Goal: Task Accomplishment & Management: Use online tool/utility

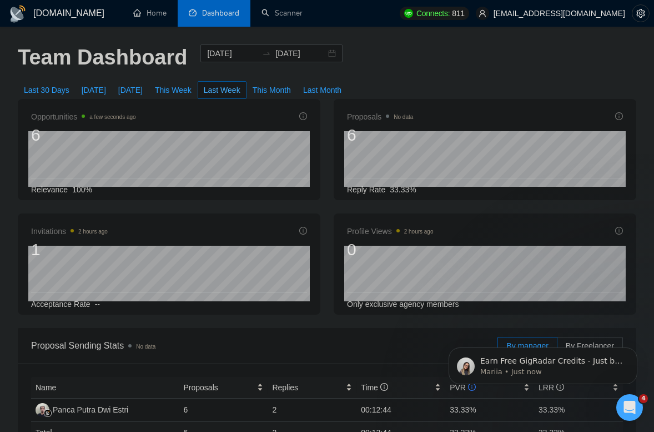
click at [223, 92] on span "Last Week" at bounding box center [222, 90] width 37 height 12
click at [191, 89] on span "This Week" at bounding box center [173, 90] width 37 height 12
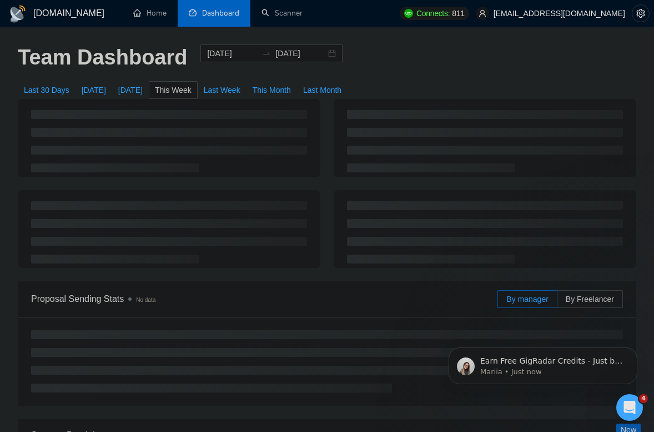
type input "2025-08-18"
type input "2025-08-24"
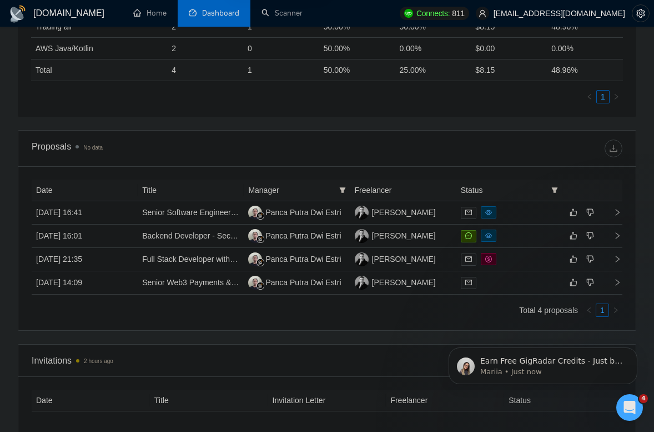
scroll to position [542, 0]
click at [124, 217] on td "19 Aug, 2025 16:41" at bounding box center [85, 213] width 106 height 23
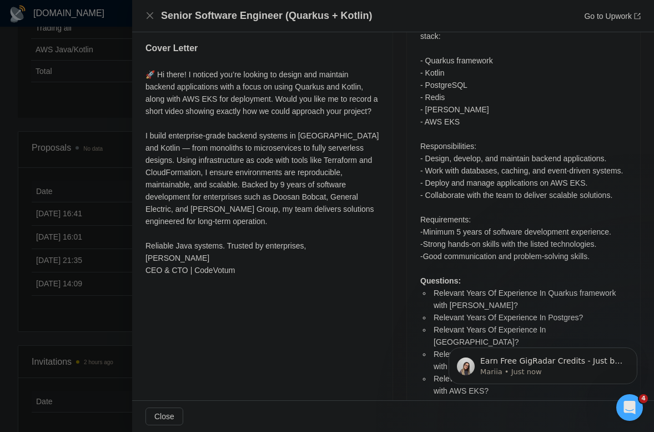
scroll to position [600, 0]
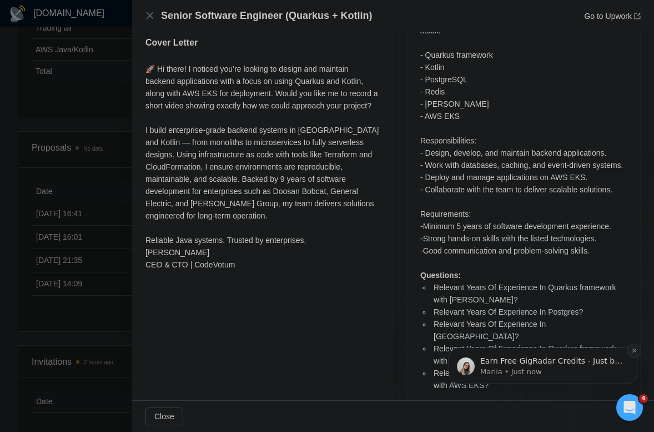
click at [634, 348] on icon "Dismiss notification" at bounding box center [635, 350] width 6 height 6
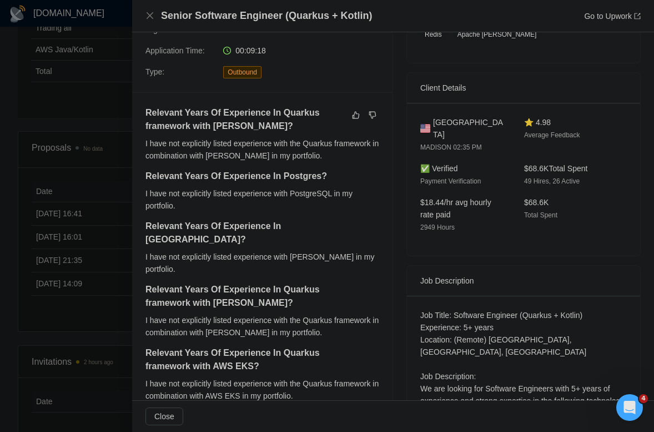
scroll to position [216, 0]
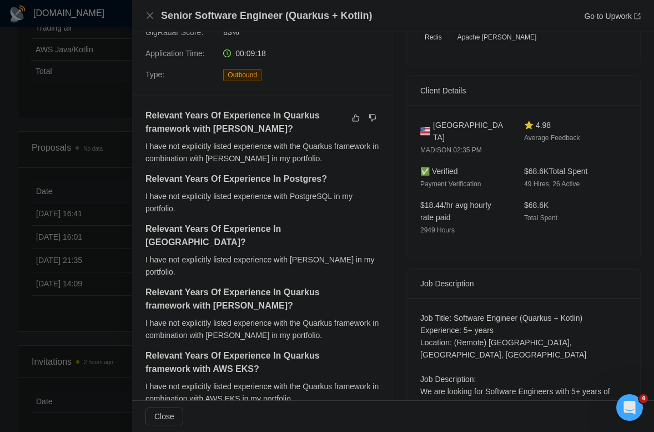
click at [102, 113] on div at bounding box center [327, 216] width 654 height 432
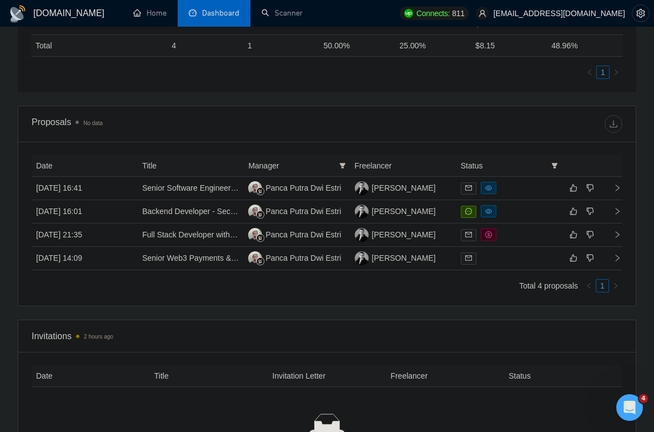
scroll to position [573, 0]
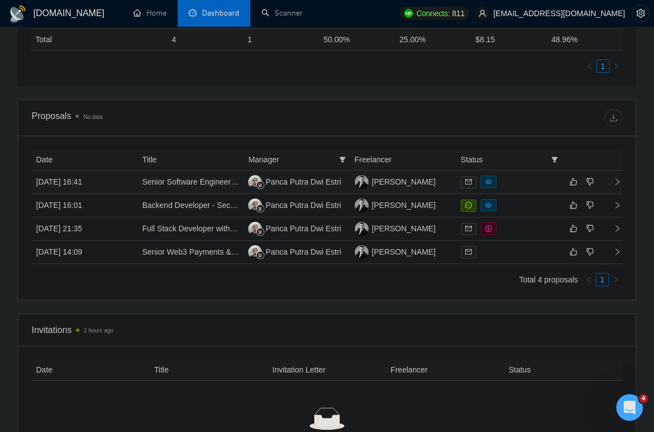
click at [121, 181] on td "19 Aug, 2025 16:41" at bounding box center [85, 182] width 106 height 23
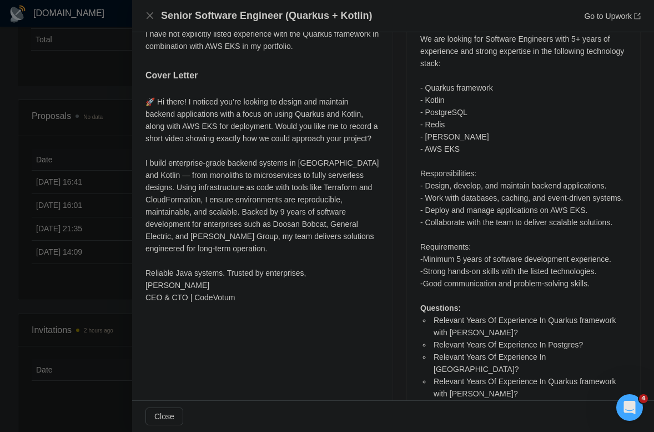
scroll to position [600, 0]
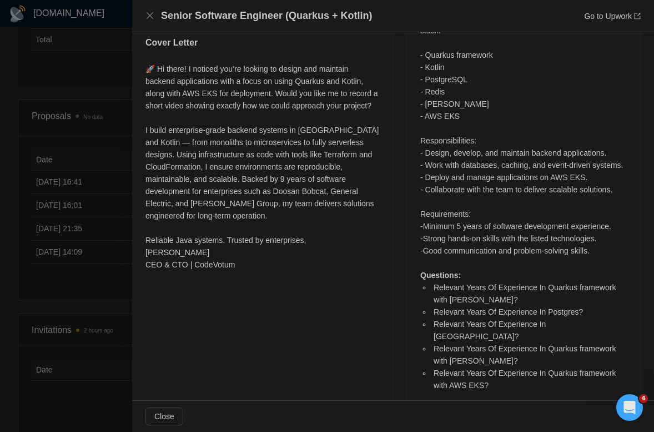
click at [83, 156] on div at bounding box center [327, 216] width 654 height 432
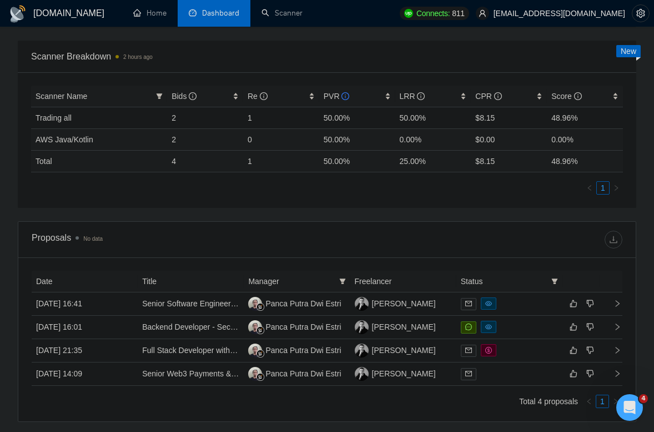
scroll to position [459, 0]
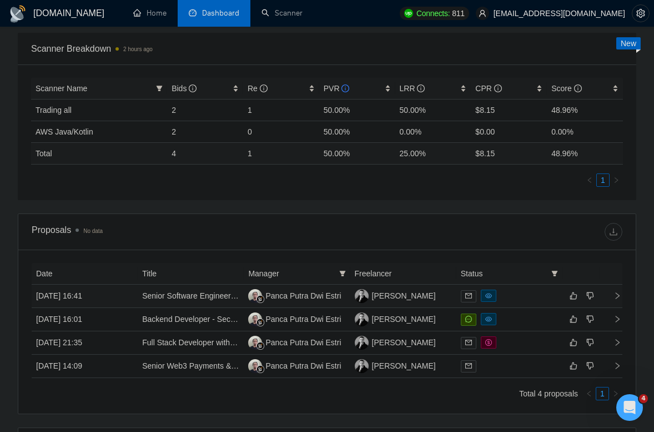
click at [117, 296] on td "19 Aug, 2025 16:41" at bounding box center [85, 295] width 106 height 23
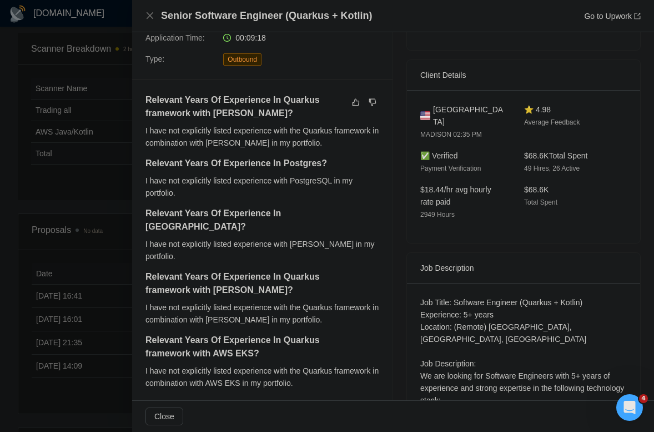
scroll to position [239, 0]
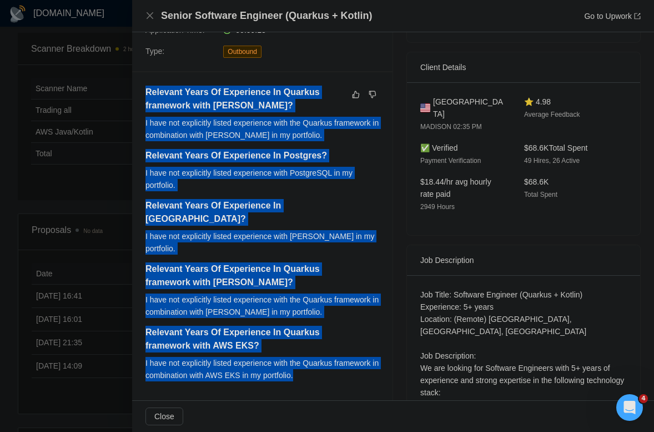
drag, startPoint x: 146, startPoint y: 91, endPoint x: 353, endPoint y: 348, distance: 330.7
click at [353, 349] on div "Relevant Years Of Experience In Quarkus framework with Kotlin? I have not expli…" at bounding box center [263, 237] width 234 height 303
copy div "Relevant Years Of Experience In Quarkus framework with Kotlin? I have not expli…"
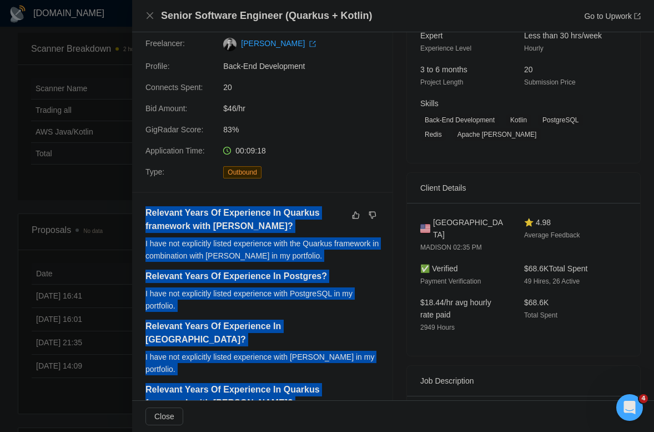
scroll to position [0, 0]
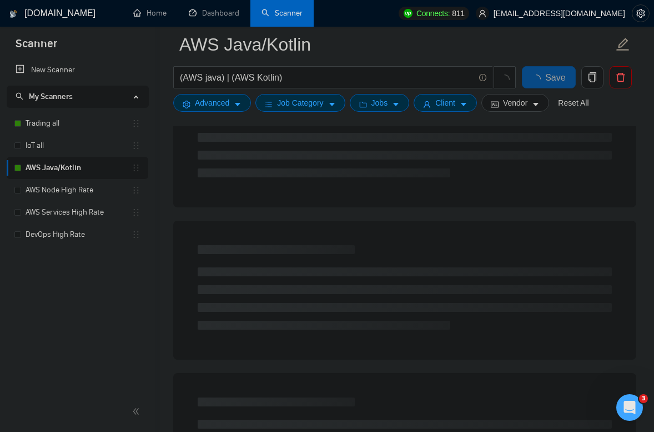
click at [68, 164] on link "AWS Java/Kotlin" at bounding box center [79, 168] width 106 height 22
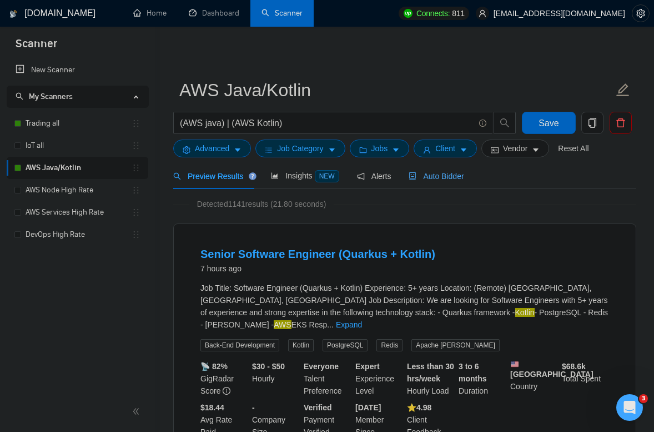
click at [459, 174] on span "Auto Bidder" at bounding box center [436, 176] width 55 height 9
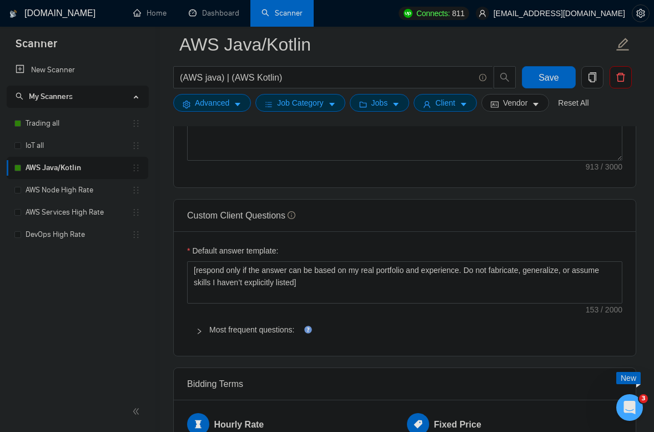
scroll to position [1575, 0]
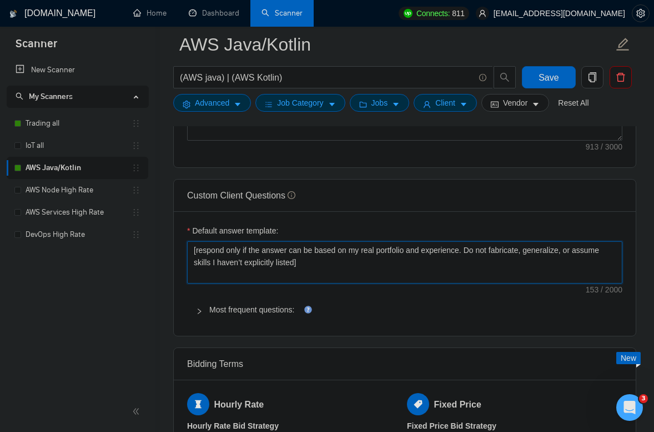
click at [333, 283] on textarea "[respond only if the answer can be based on my real portfolio and experience. D…" at bounding box center [404, 262] width 435 height 42
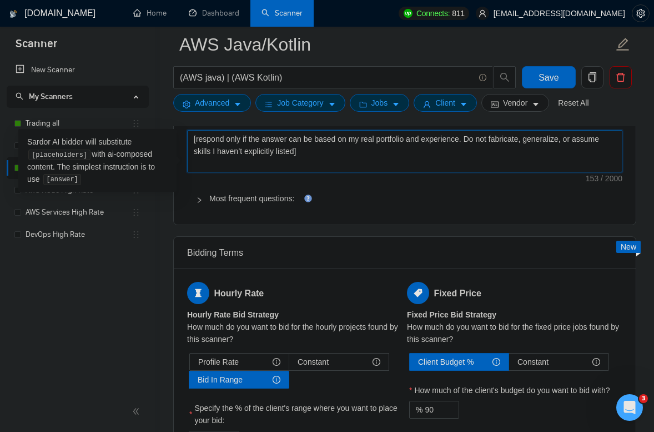
scroll to position [1706, 0]
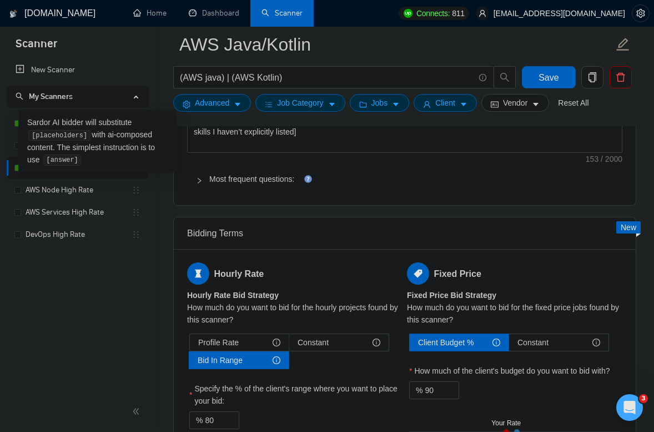
click at [204, 185] on div at bounding box center [202, 179] width 13 height 12
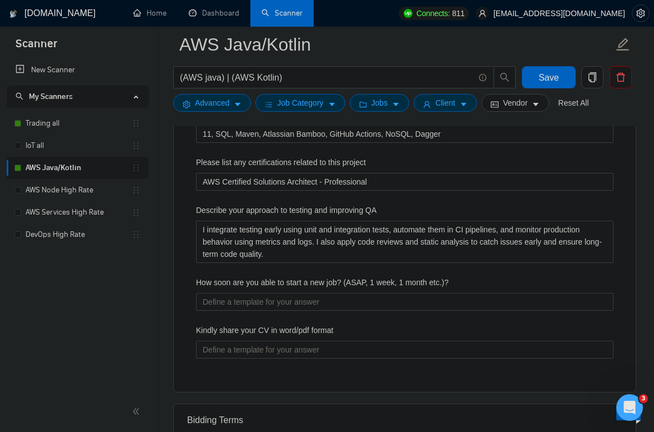
scroll to position [1922, 0]
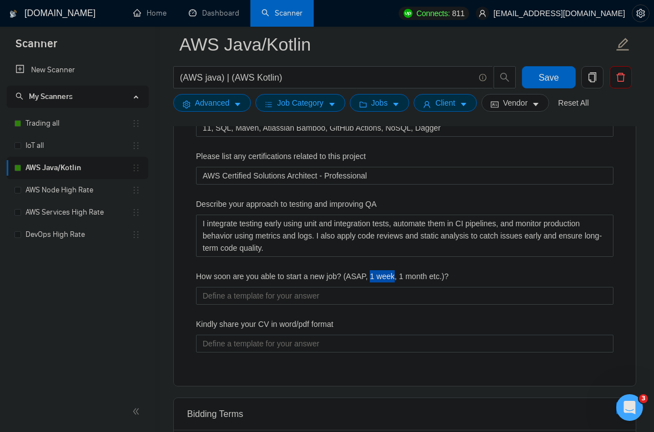
drag, startPoint x: 376, startPoint y: 294, endPoint x: 399, endPoint y: 297, distance: 23.5
click at [399, 282] on label "How soon are you able to start a new job? (ASAP, 1 week, 1 month etc.)?" at bounding box center [322, 276] width 253 height 12
copy label "1 week"
click at [382, 304] on etc\ "How soon are you able to start a new job? (ASAP, 1 week, 1 month etc.)?" at bounding box center [405, 296] width 418 height 18
paste etc\ "1 week"
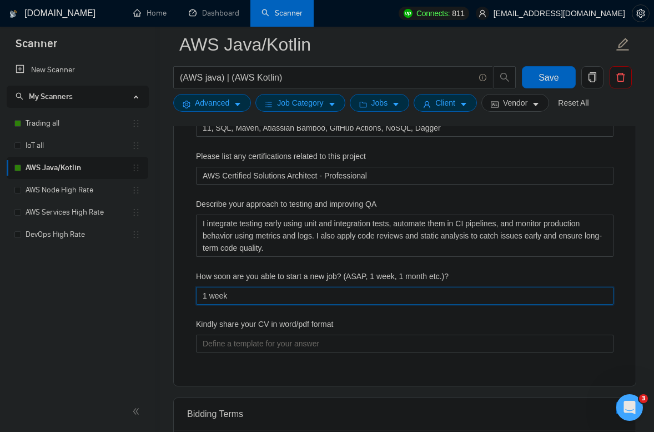
click at [203, 304] on etc\ "1 week" at bounding box center [405, 296] width 418 height 18
type etc\ "1 week"
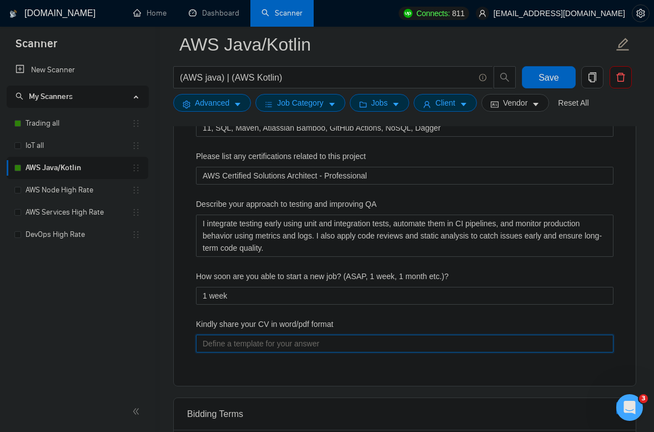
click at [261, 352] on format "Kindly share your CV in word/pdf format" at bounding box center [405, 343] width 418 height 18
click at [313, 330] on label "Kindly share your CV in word/pdf format" at bounding box center [264, 324] width 137 height 12
click at [313, 339] on format "Kindly share your CV in word/pdf format" at bounding box center [405, 343] width 418 height 18
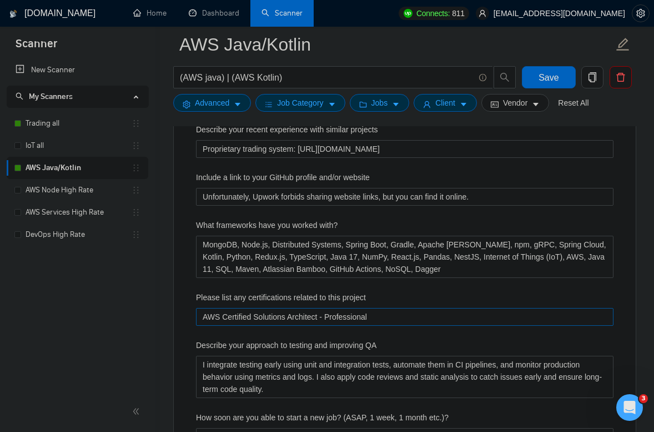
scroll to position [1777, 0]
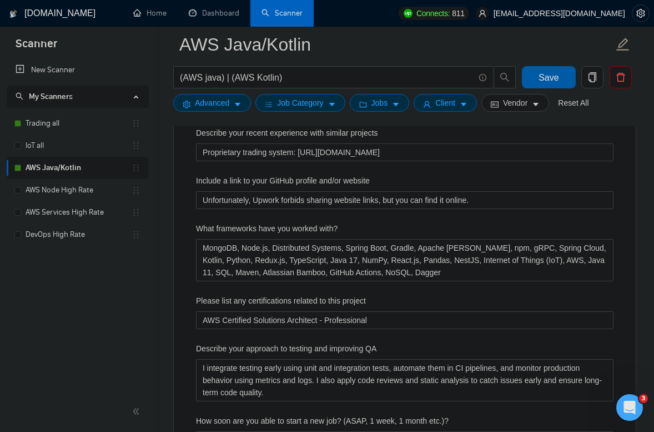
click at [552, 82] on span "Save" at bounding box center [549, 78] width 20 height 14
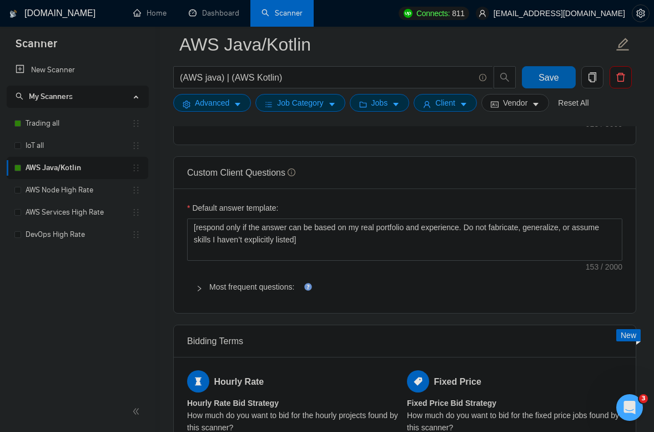
scroll to position [1597, 0]
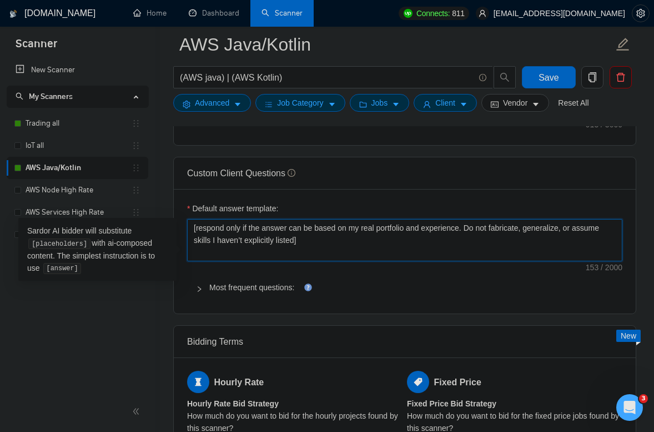
click at [358, 253] on textarea "[respond only if the answer can be based on my real portfolio and experience. D…" at bounding box center [404, 240] width 435 height 42
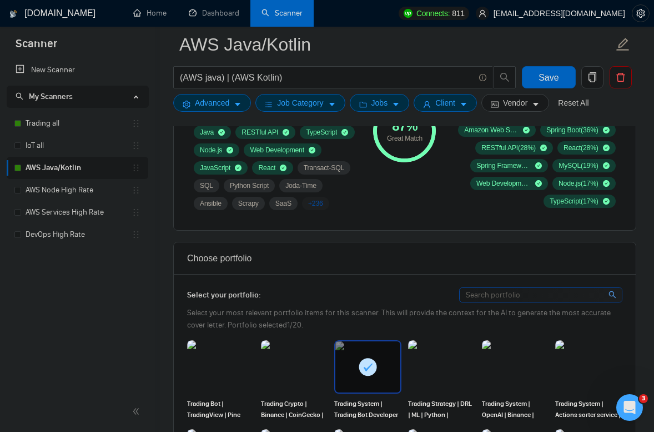
scroll to position [642, 0]
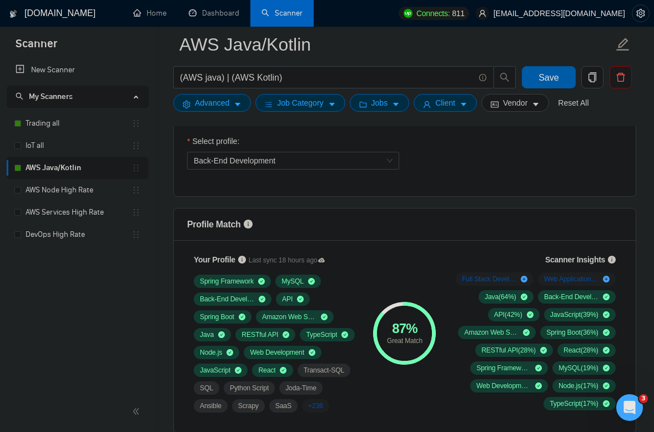
click at [539, 73] on button "Save" at bounding box center [548, 77] width 53 height 22
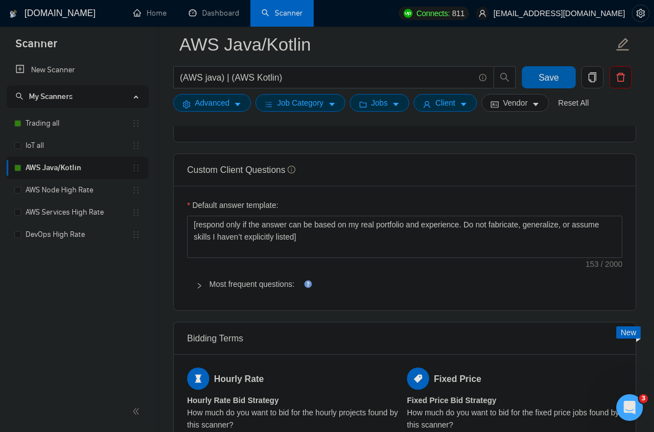
scroll to position [1603, 0]
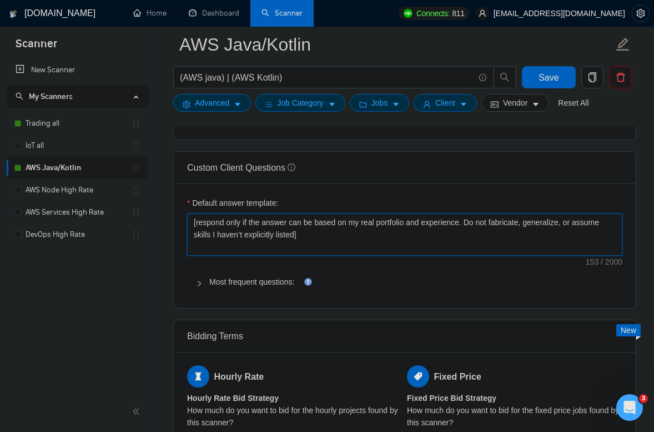
click at [340, 256] on textarea "[respond only if the answer can be based on my real portfolio and experience. D…" at bounding box center [404, 234] width 435 height 42
drag, startPoint x: 380, startPoint y: 256, endPoint x: 172, endPoint y: 240, distance: 209.5
paste textarea "When asked about something not explicitly in my portfolio, don’t say I lack it …"
type textarea "[When asked about something not explicitly in my portfolio, don’t say I lack it…"
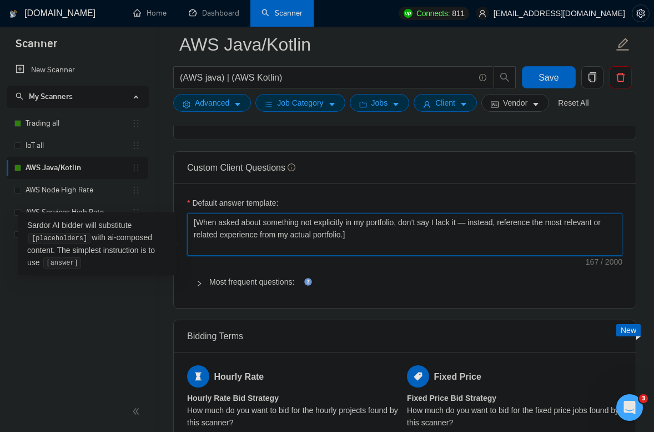
click at [204, 238] on textarea "[When asked about something not explicitly in my portfolio, don’t say I lack it…" at bounding box center [404, 234] width 435 height 42
type textarea "[hen asked about something not explicitly in my portfolio, don’t say I lack it …"
type textarea "[when asked about something not explicitly in my portfolio, don’t say I lack it…"
type textarea "[hen asked about something not explicitly in my portfolio, don’t say I lack it …"
click at [420, 256] on textarea "[When asked about something not explicitly in my portfolio, don’t say I lack it…" at bounding box center [404, 234] width 435 height 42
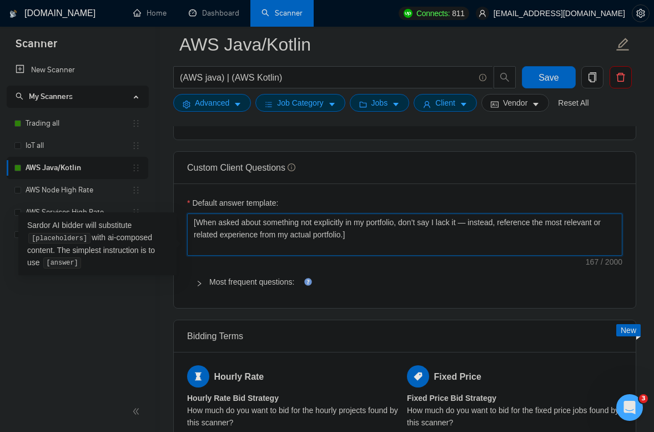
type textarea "[When asked about something not explicitly in my portfolio, don’t say I lack it…"
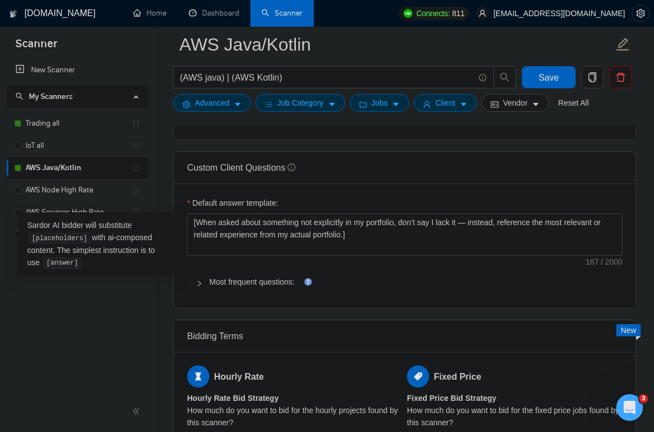
click at [537, 89] on div "Save" at bounding box center [549, 80] width 58 height 28
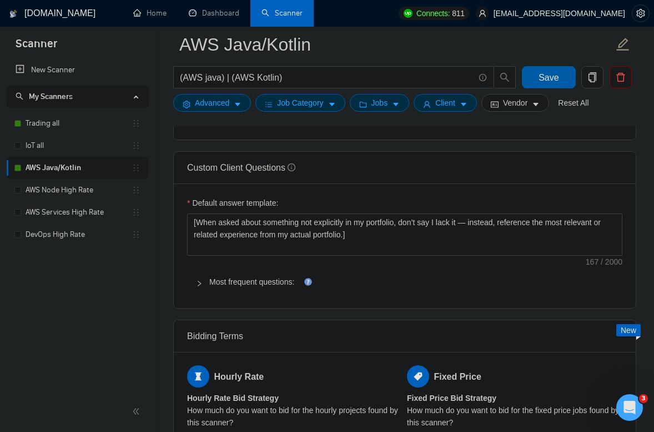
click at [538, 86] on button "Save" at bounding box center [548, 77] width 53 height 22
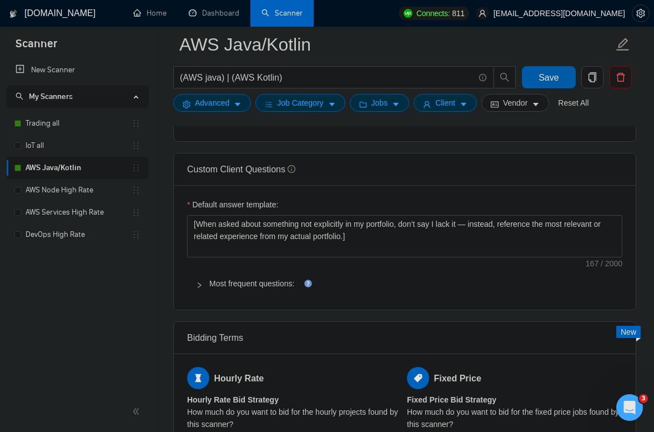
scroll to position [1599, 0]
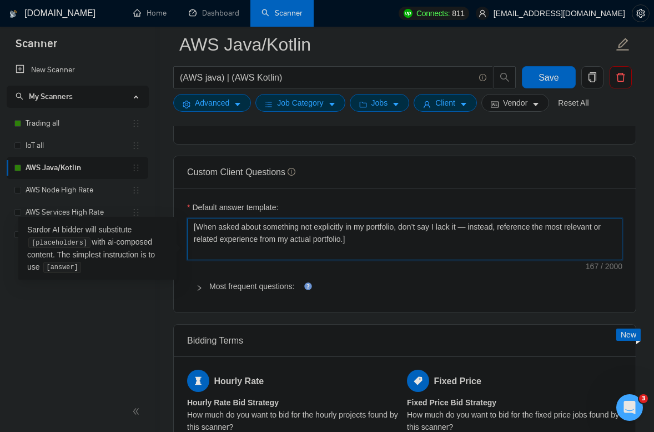
click at [355, 252] on textarea "[When asked about something not explicitly in my portfolio, don’t say I lack it…" at bounding box center [404, 239] width 435 height 42
click at [70, 127] on link "Trading all" at bounding box center [79, 123] width 106 height 22
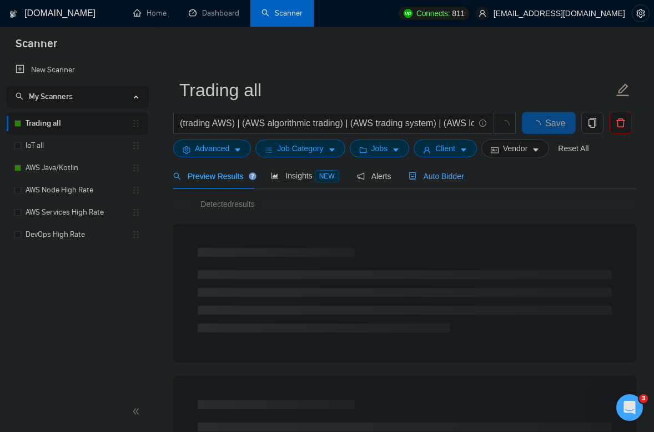
click at [437, 170] on div "Auto Bidder" at bounding box center [436, 176] width 55 height 12
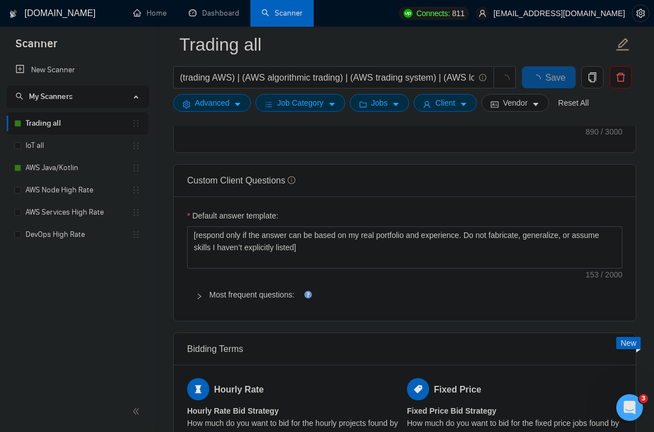
scroll to position [1577, 0]
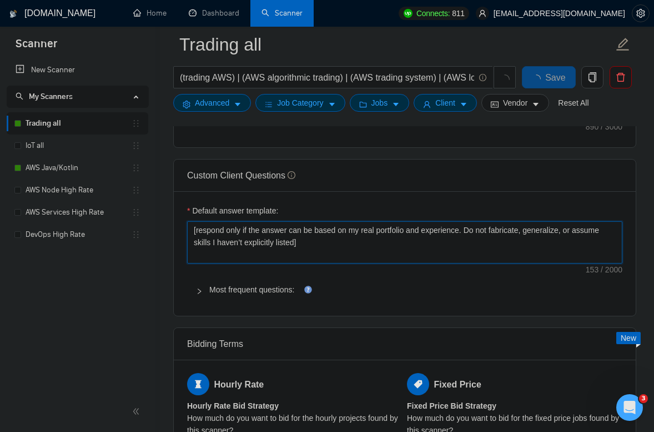
click at [353, 247] on textarea "[respond only if the answer can be based on my real portfolio and experience. D…" at bounding box center [404, 242] width 435 height 42
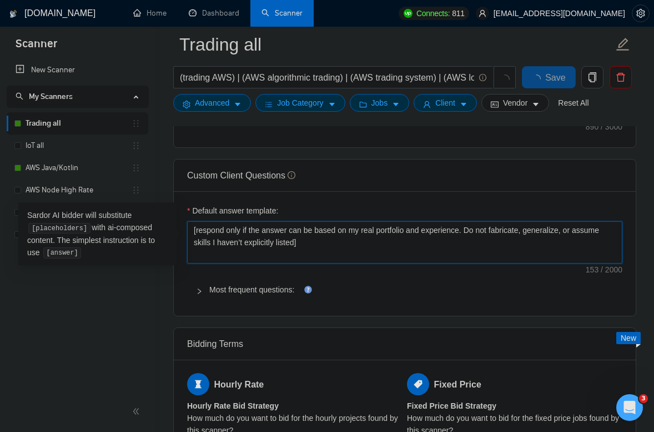
paste textarea "When asked about something not explicitly in my portfolio, don’t say I lack it …"
type textarea "[When asked about something not explicitly in my portfolio, don’t say I lack it…"
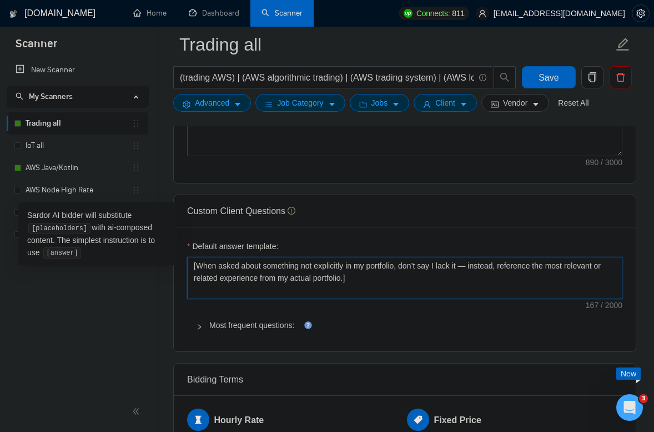
type textarea "[When asked about something not explicitly in my portfolio, don’t say I lack it…"
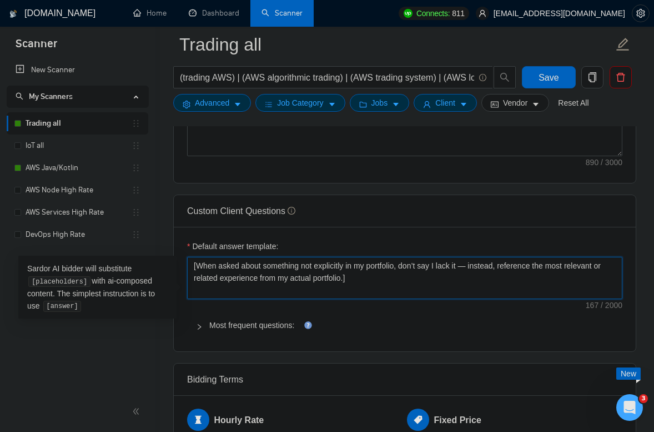
paste textarea "Always answer strictly from my portfolio; if something isn’t listed, don’t say …"
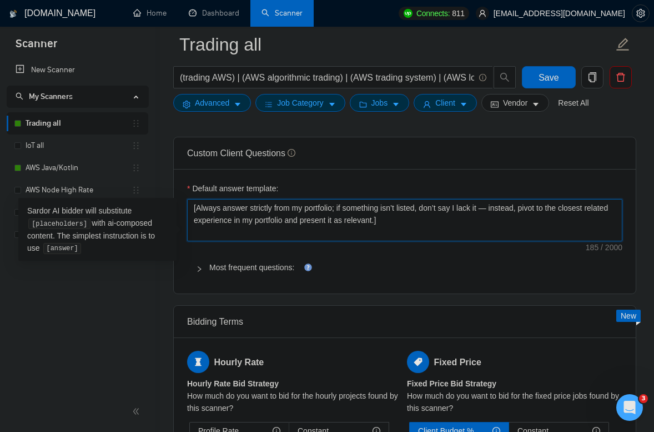
scroll to position [1636, 0]
type textarea "[Always answer strictly from my portfolio; if something isn’t listed, don’t say…"
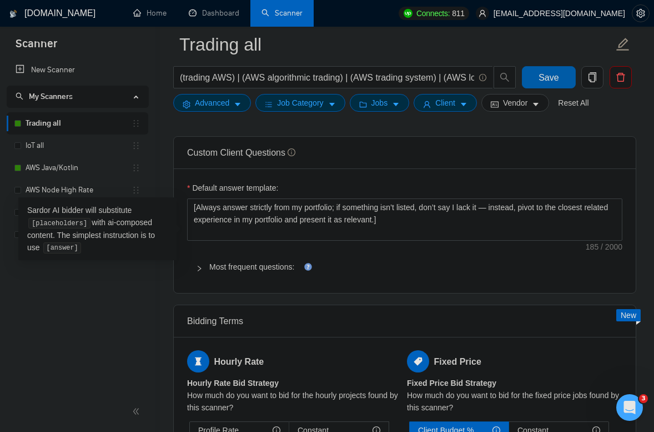
click at [539, 73] on span "Save" at bounding box center [549, 78] width 20 height 14
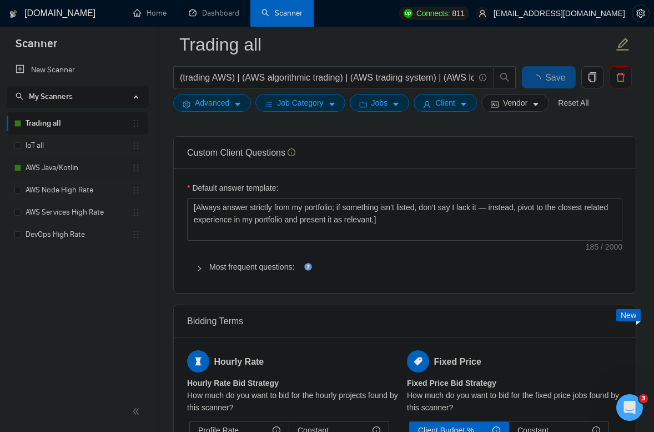
click at [56, 168] on link "AWS Java/Kotlin" at bounding box center [79, 168] width 106 height 22
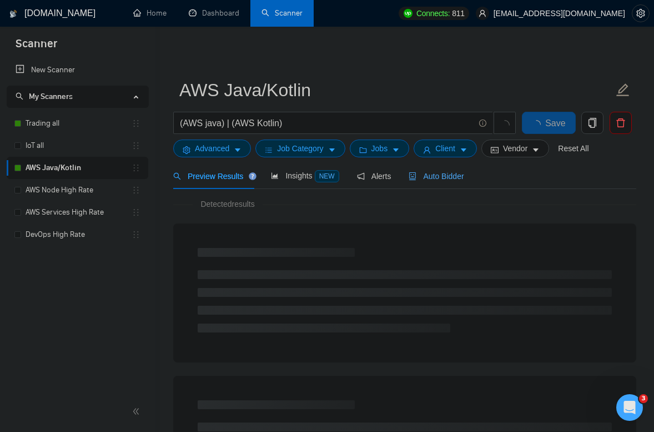
click at [424, 177] on span "Auto Bidder" at bounding box center [436, 176] width 55 height 9
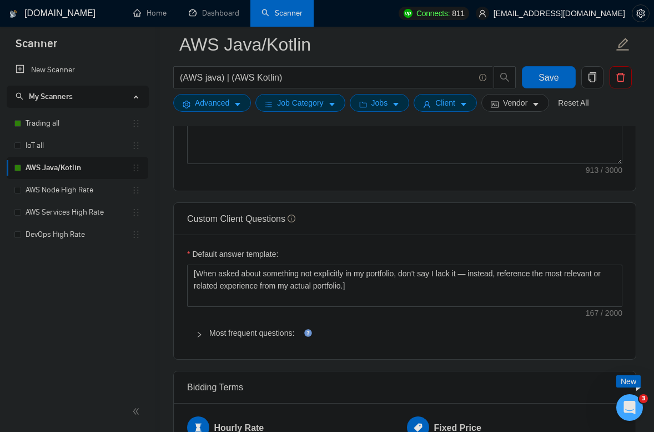
scroll to position [1555, 0]
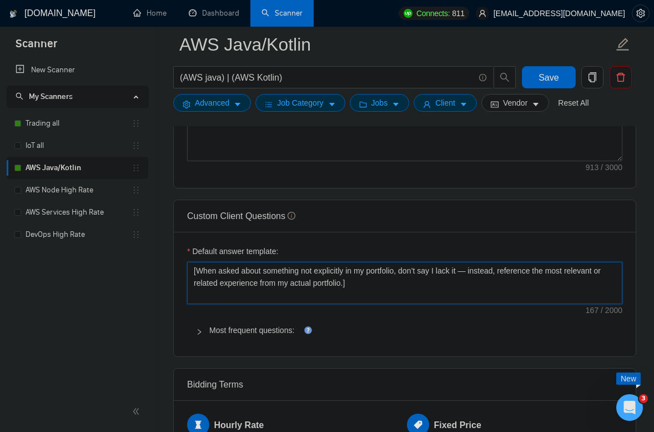
click at [383, 302] on textarea "[When asked about something not explicitly in my portfolio, don’t say I lack it…" at bounding box center [404, 283] width 435 height 42
paste textarea "Always answer strictly from my portfolio; if something isn’t listed, don’t say …"
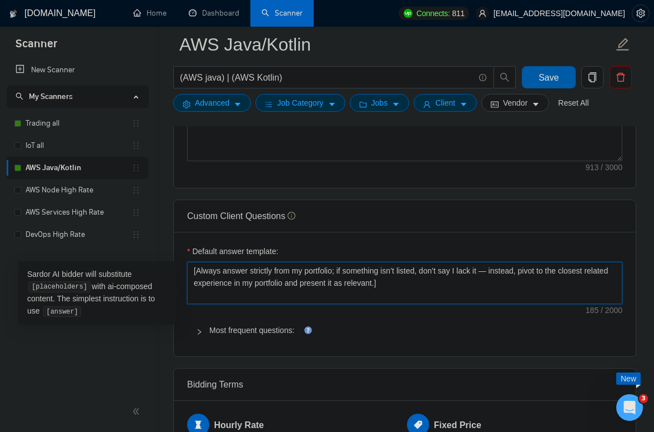
type textarea "[Always answer strictly from my portfolio; if something isn’t listed, don’t say…"
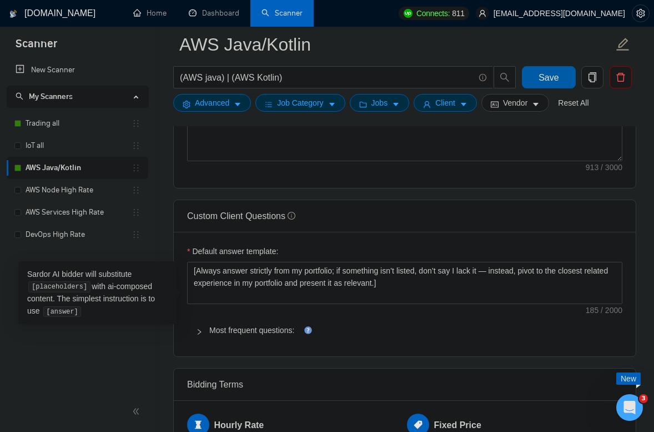
click at [534, 81] on button "Save" at bounding box center [548, 77] width 53 height 22
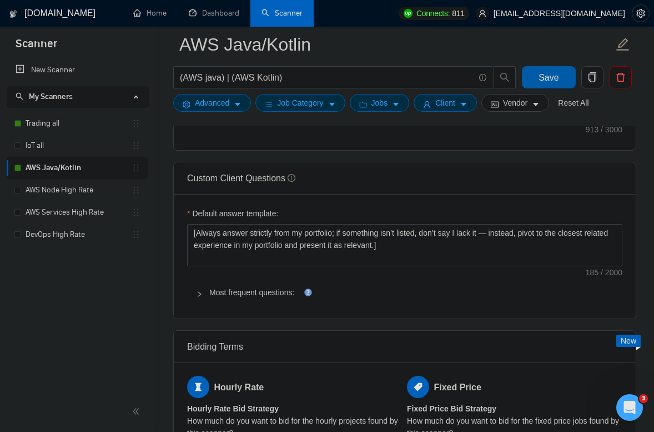
scroll to position [1659, 0]
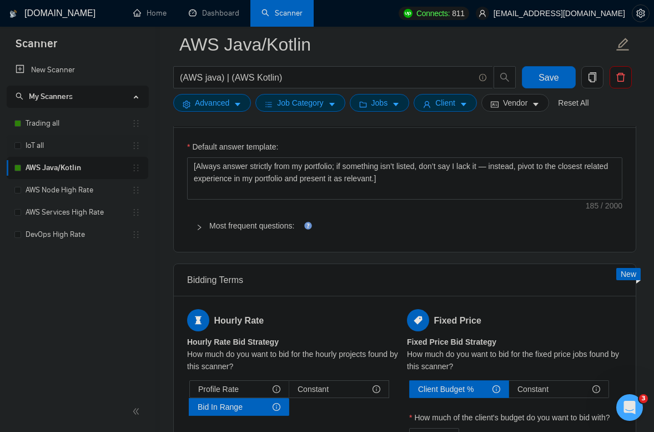
click at [77, 143] on link "IoT all" at bounding box center [79, 145] width 106 height 22
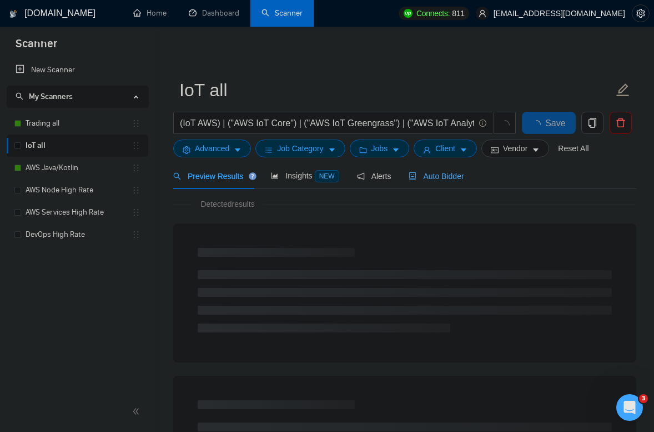
click at [458, 181] on div "Auto Bidder" at bounding box center [436, 176] width 55 height 12
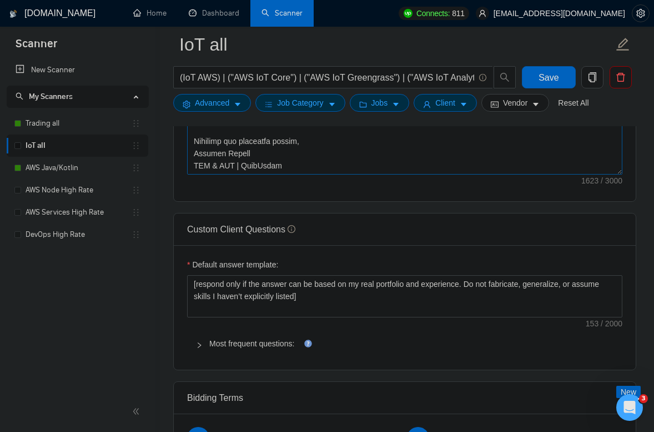
scroll to position [1622, 0]
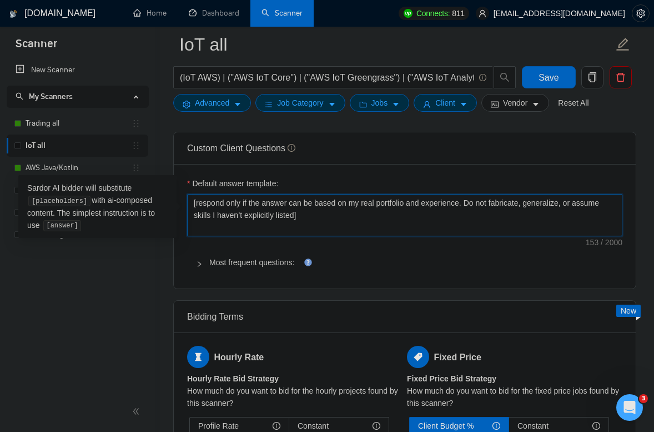
click at [378, 220] on textarea "[respond only if the answer can be based on my real portfolio and experience. D…" at bounding box center [404, 215] width 435 height 42
paste textarea "Always answer strictly from my portfolio; if something isn’t listed, don’t say …"
type textarea "[Always answer strictly from my portfolio; if something isn’t listed, don’t say…"
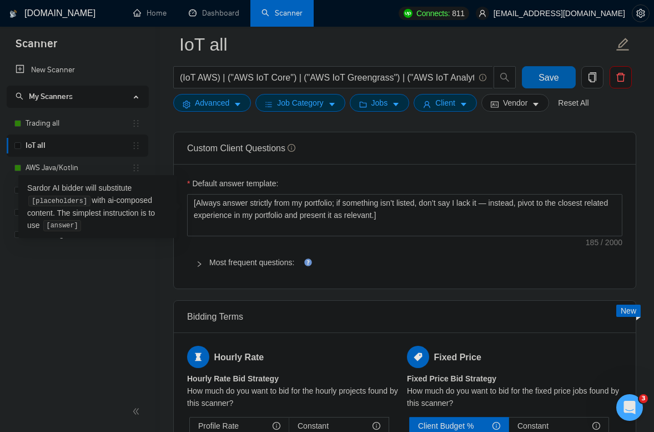
click at [532, 81] on button "Save" at bounding box center [548, 77] width 53 height 22
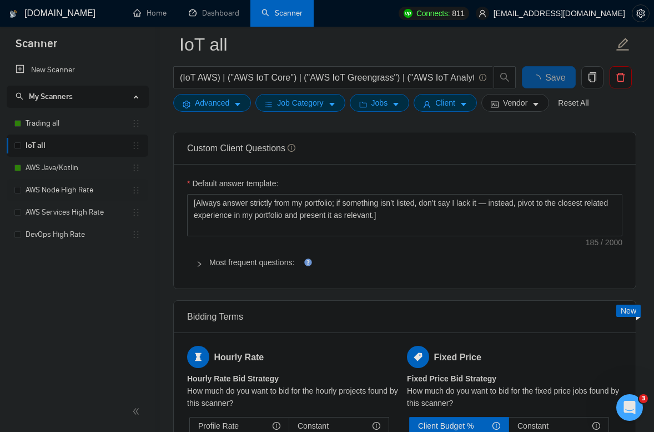
click at [65, 192] on link "AWS Node High Rate" at bounding box center [79, 190] width 106 height 22
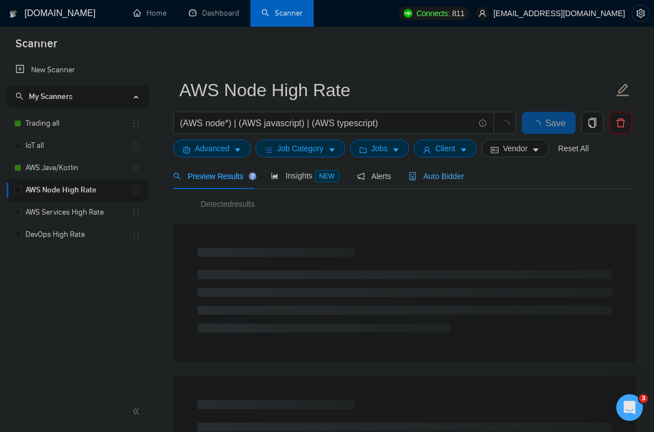
click at [448, 183] on div "Auto Bidder" at bounding box center [436, 176] width 55 height 26
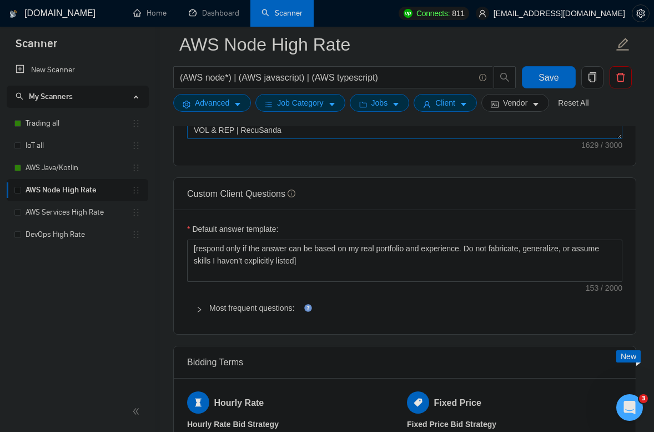
scroll to position [1576, 0]
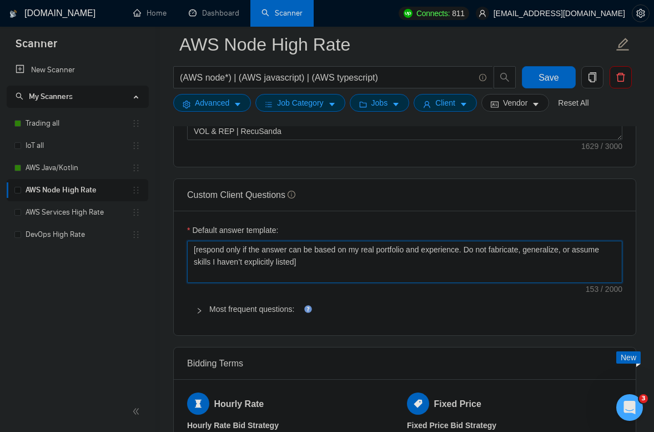
click at [374, 264] on textarea "[respond only if the answer can be based on my real portfolio and experience. D…" at bounding box center [404, 262] width 435 height 42
paste textarea "Always answer strictly from my portfolio; if something isn’t listed, don’t say …"
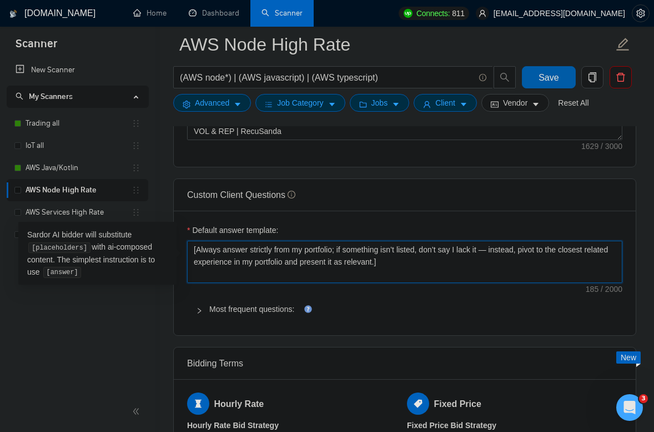
type textarea "[Always answer strictly from my portfolio; if something isn’t listed, don’t say…"
click at [525, 74] on button "Save" at bounding box center [548, 77] width 53 height 22
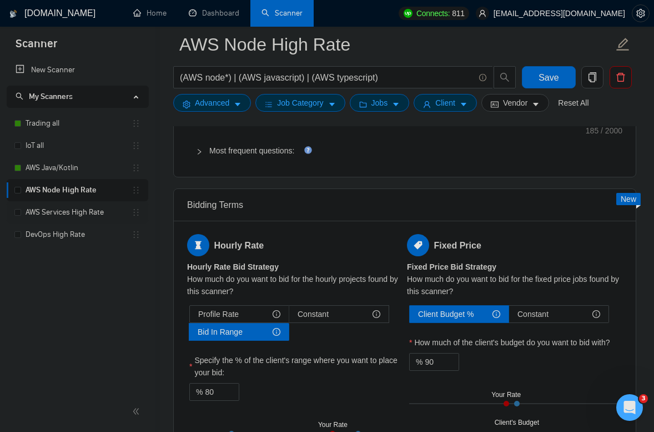
click at [71, 212] on link "AWS Services High Rate" at bounding box center [79, 212] width 106 height 22
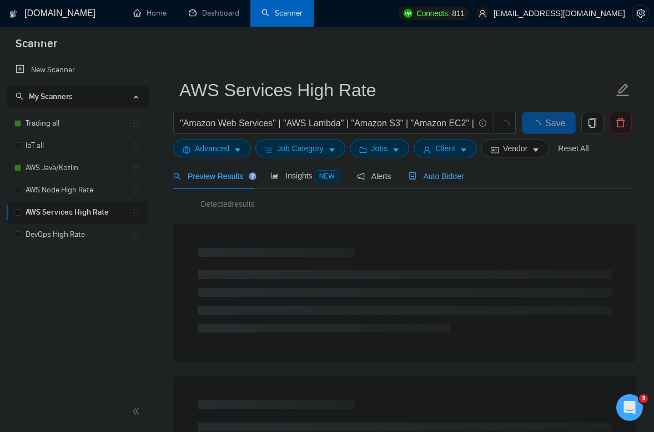
click at [439, 175] on span "Auto Bidder" at bounding box center [436, 176] width 55 height 9
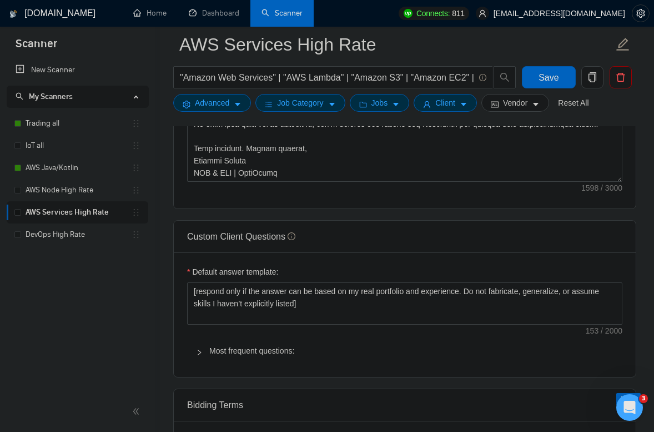
scroll to position [1535, 0]
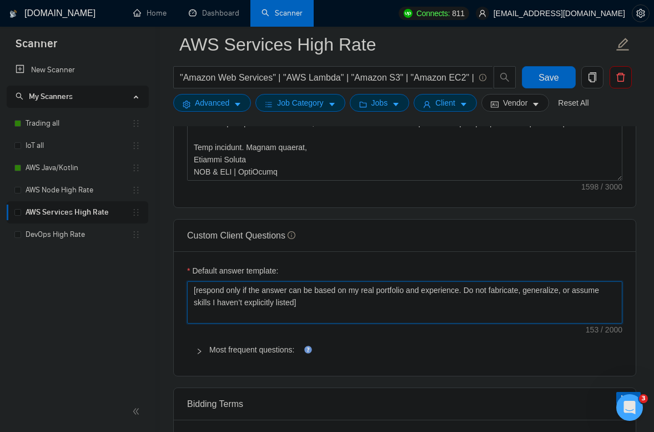
click at [383, 306] on textarea "[respond only if the answer can be based on my real portfolio and experience. D…" at bounding box center [404, 302] width 435 height 42
paste textarea "Always answer strictly from my portfolio; if something isn’t listed, don’t say …"
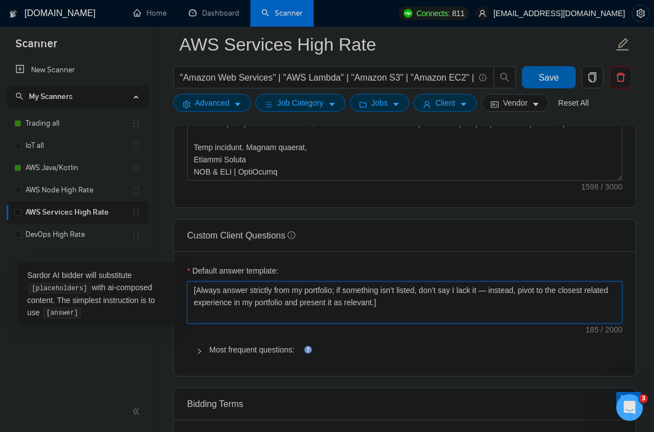
type textarea "[Always answer strictly from my portfolio; if something isn’t listed, don’t say…"
click at [557, 79] on span "Save" at bounding box center [549, 78] width 20 height 14
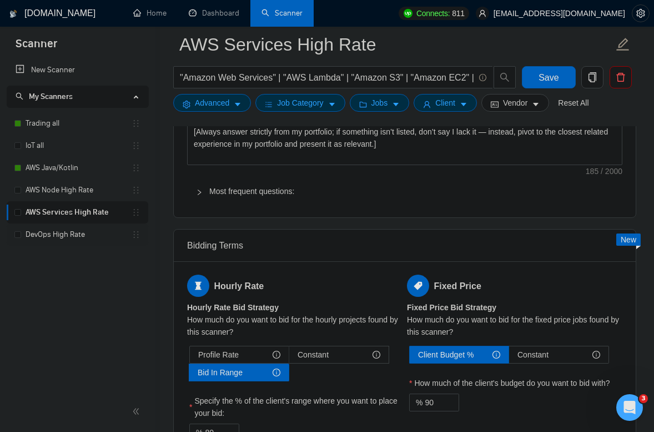
click at [73, 237] on link "DevOps High Rate" at bounding box center [79, 234] width 106 height 22
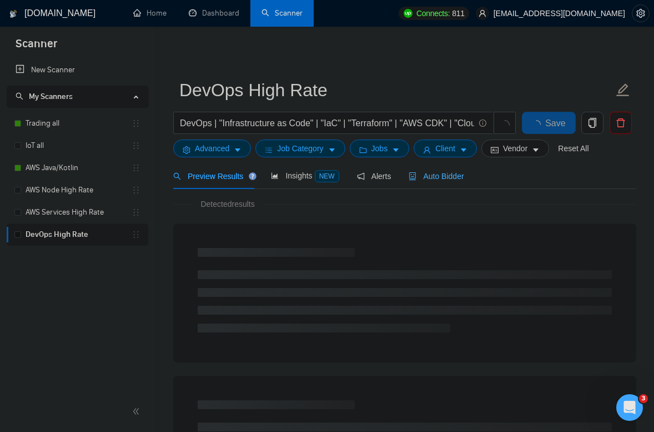
click at [453, 182] on div "Auto Bidder" at bounding box center [436, 176] width 55 height 26
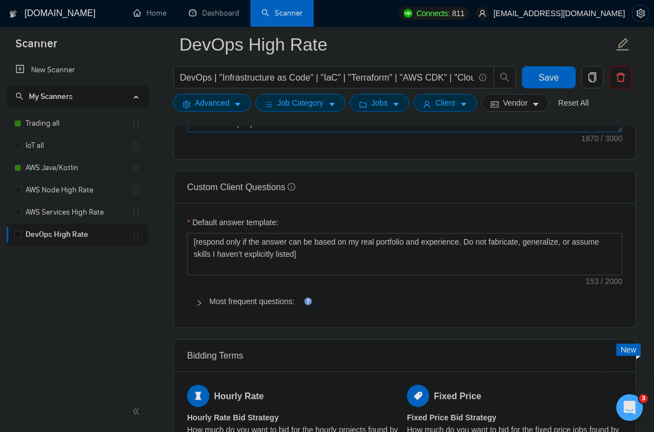
scroll to position [1589, 0]
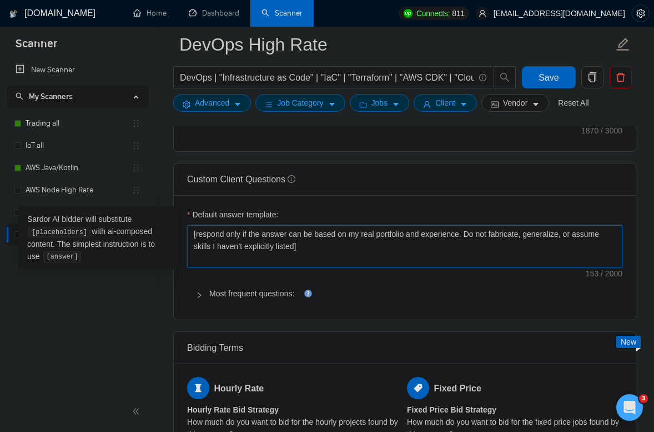
click at [384, 247] on textarea "[respond only if the answer can be based on my real portfolio and experience. D…" at bounding box center [404, 246] width 435 height 42
paste textarea "Always answer strictly from my portfolio; if something isn’t listed, don’t say …"
type textarea "[Always answer strictly from my portfolio; if something isn’t listed, don’t say…"
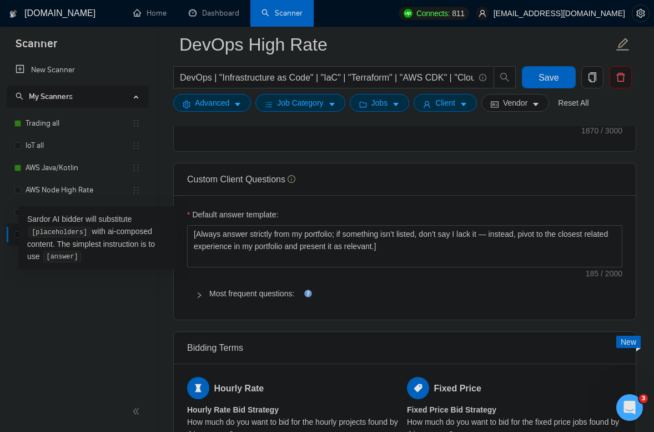
click at [534, 65] on form "DevOps High Rate DevOps | "Infrastructure as Code" | "IaC" | "Terraform" | "AWS…" at bounding box center [404, 72] width 463 height 91
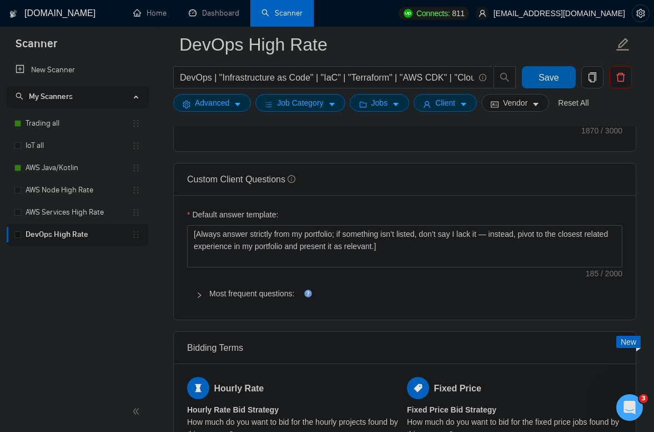
click at [537, 74] on button "Save" at bounding box center [548, 77] width 53 height 22
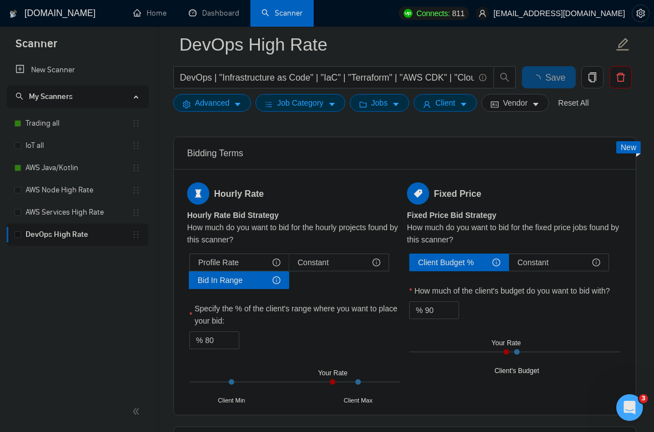
scroll to position [1792, 0]
